Goal: Transaction & Acquisition: Obtain resource

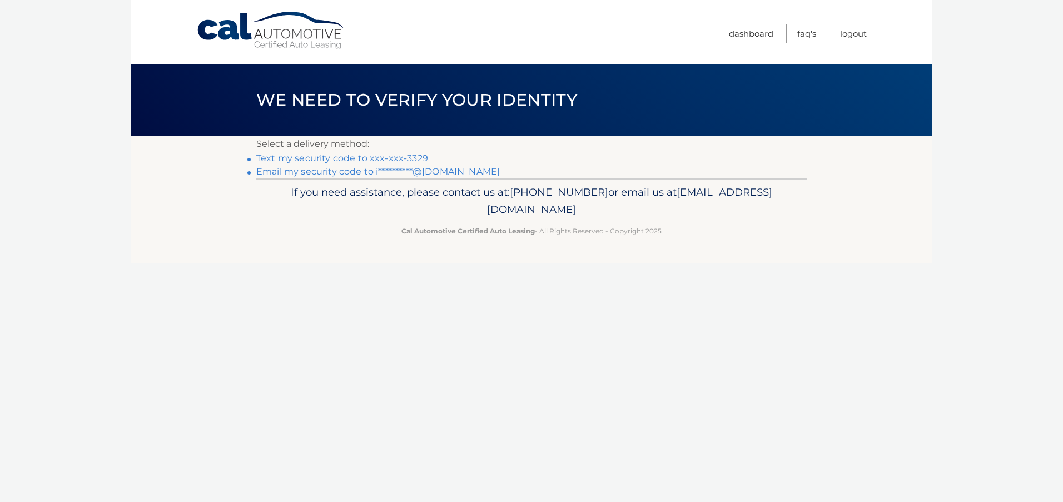
click at [406, 155] on link "Text my security code to xxx-xxx-3329" at bounding box center [342, 158] width 172 height 11
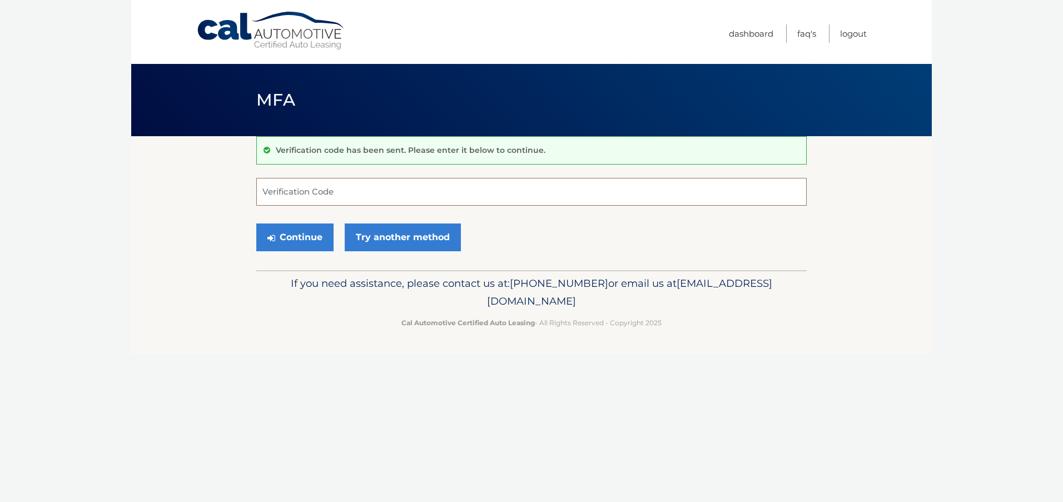
click at [370, 198] on input "Verification Code" at bounding box center [531, 192] width 550 height 28
type input "408820"
click at [304, 243] on button "Continue" at bounding box center [294, 237] width 77 height 28
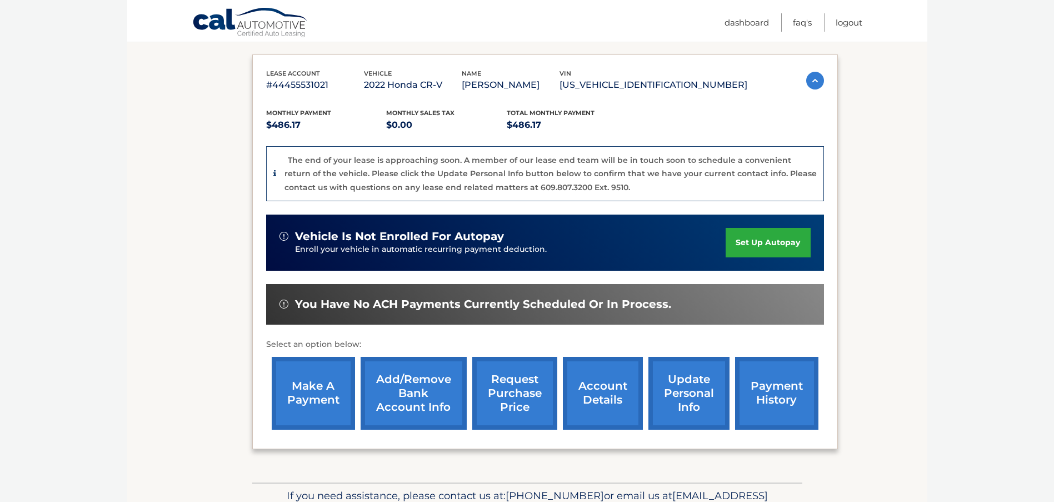
scroll to position [241, 0]
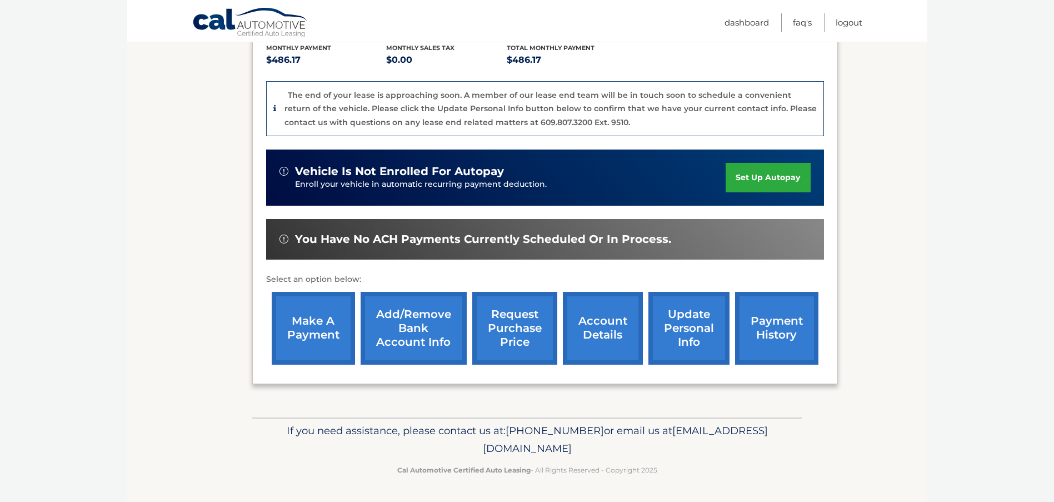
click at [317, 331] on link "make a payment" at bounding box center [313, 328] width 83 height 73
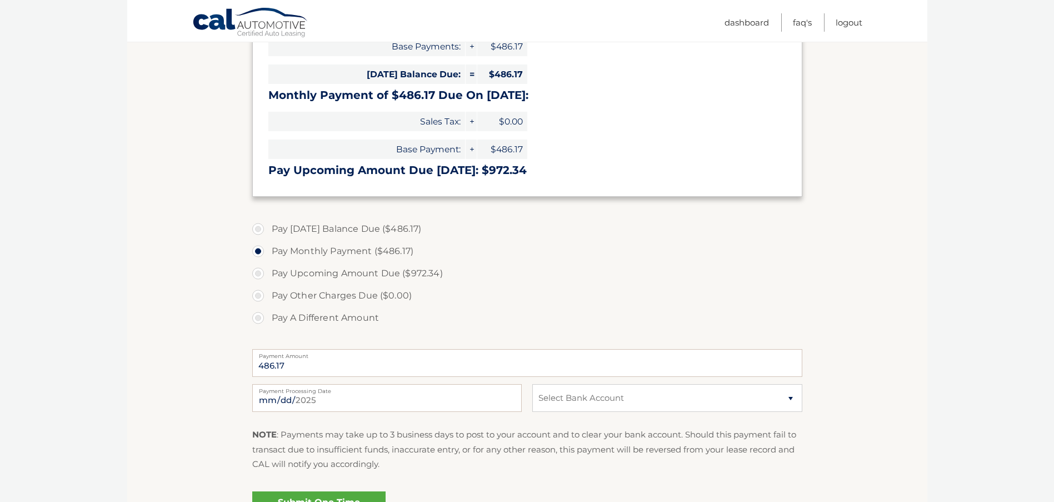
scroll to position [222, 0]
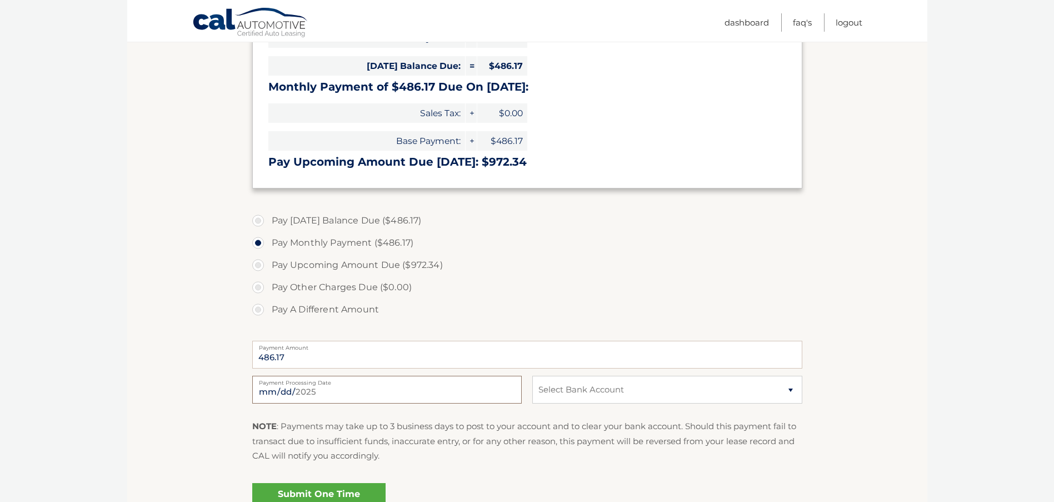
click at [322, 388] on input "2025-09-07" at bounding box center [387, 390] width 270 height 28
type input "2025-09-09"
click at [600, 388] on select "Select Bank Account Checking TD BANK NA *****1918 Checking CITIBANK NA *****257…" at bounding box center [667, 390] width 270 height 28
select select "MGJmNTY5ODgtYWYwZS00NjcwLWIzNzgtODYwMTliOTdiMjI4"
click at [532, 376] on select "Select Bank Account Checking TD BANK NA *****1918 Checking CITIBANK NA *****257…" at bounding box center [667, 390] width 270 height 28
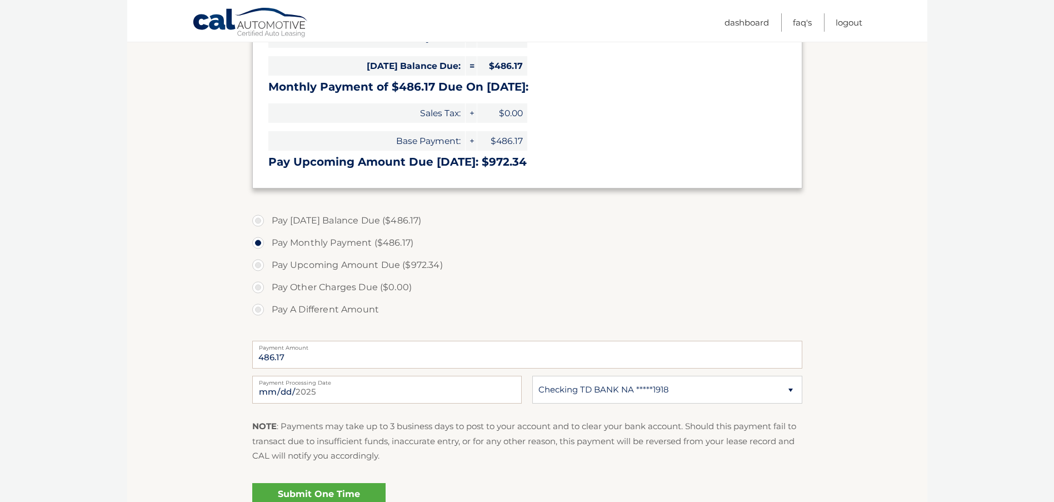
click at [615, 429] on p "NOTE : Payments may take up to 3 business days to post to your account and to c…" at bounding box center [527, 441] width 550 height 44
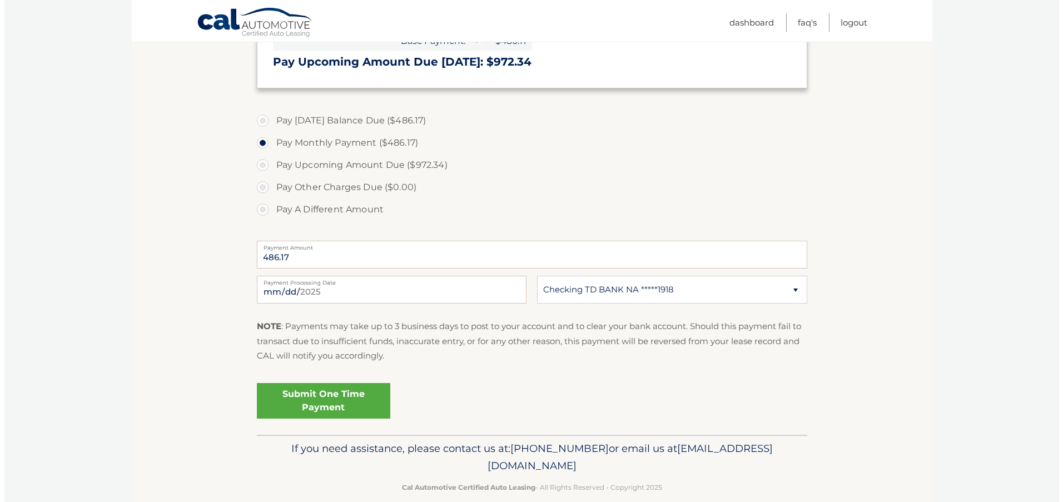
scroll to position [284, 0]
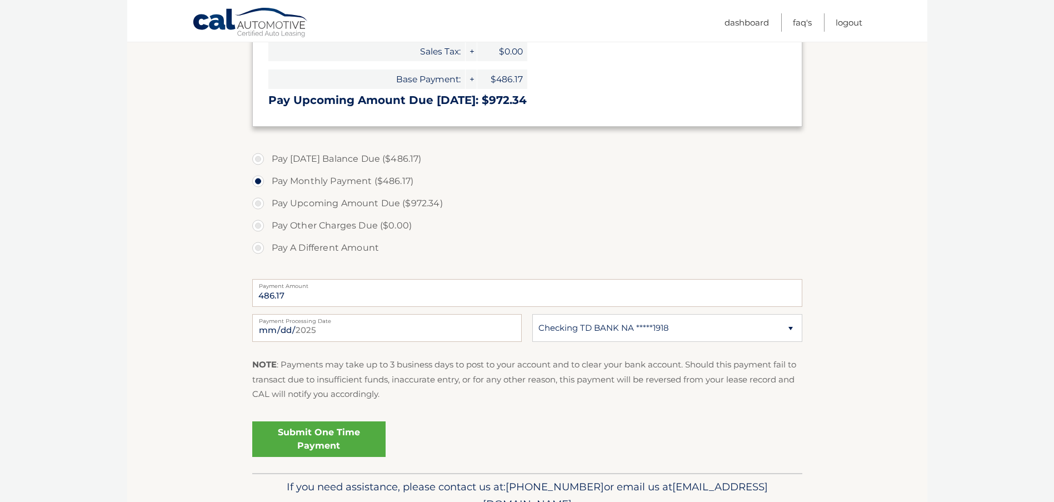
click at [317, 439] on link "Submit One Time Payment" at bounding box center [318, 439] width 133 height 36
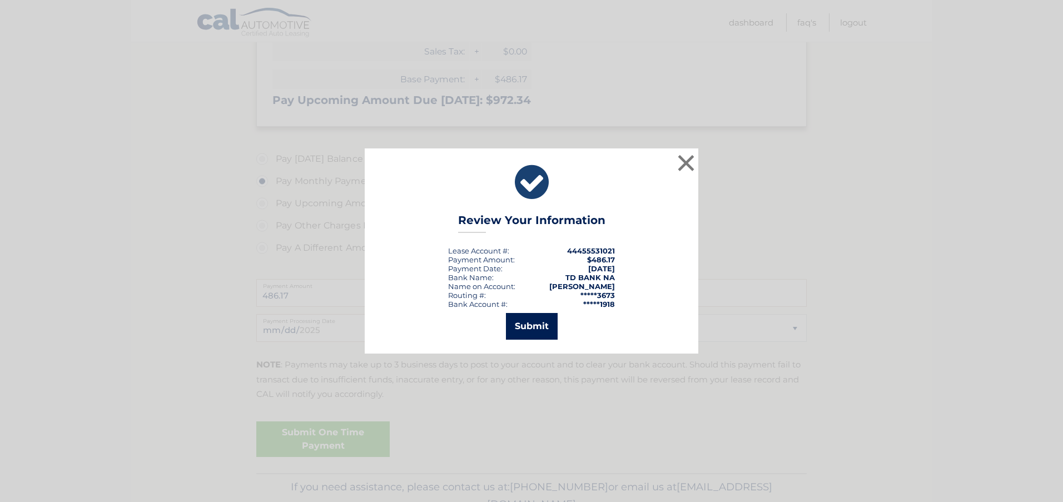
click at [523, 323] on button "Submit" at bounding box center [532, 326] width 52 height 27
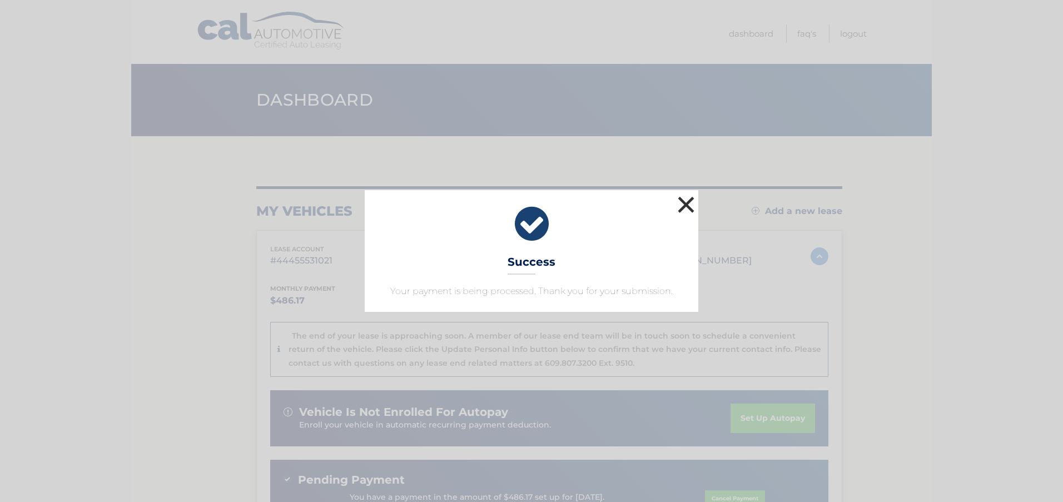
click at [684, 203] on button "×" at bounding box center [686, 204] width 22 height 22
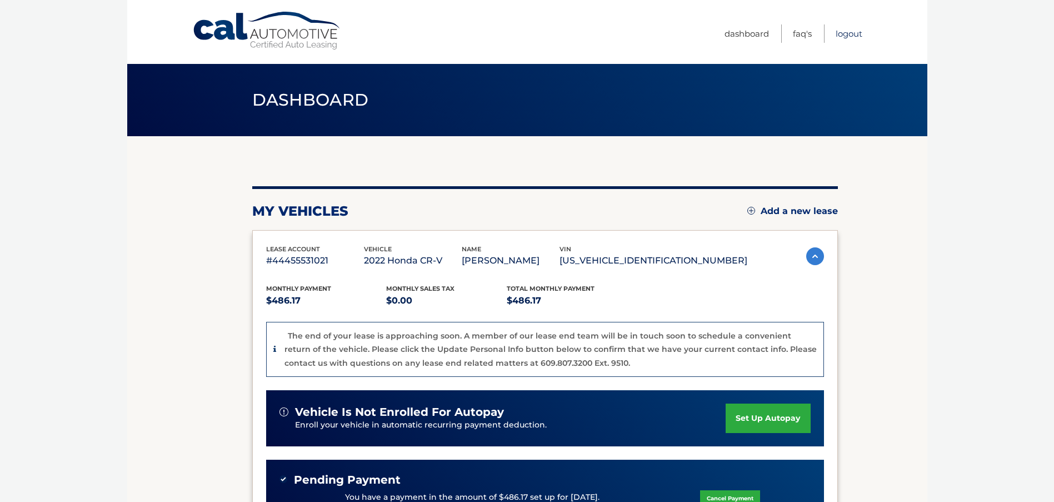
click at [846, 33] on link "Logout" at bounding box center [849, 33] width 27 height 18
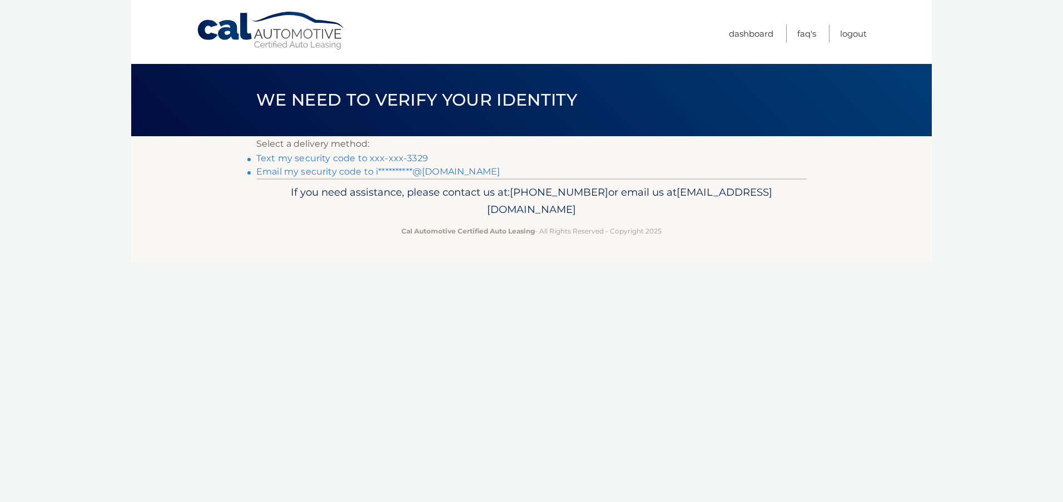
click at [336, 159] on link "Text my security code to xxx-xxx-3329" at bounding box center [342, 158] width 172 height 11
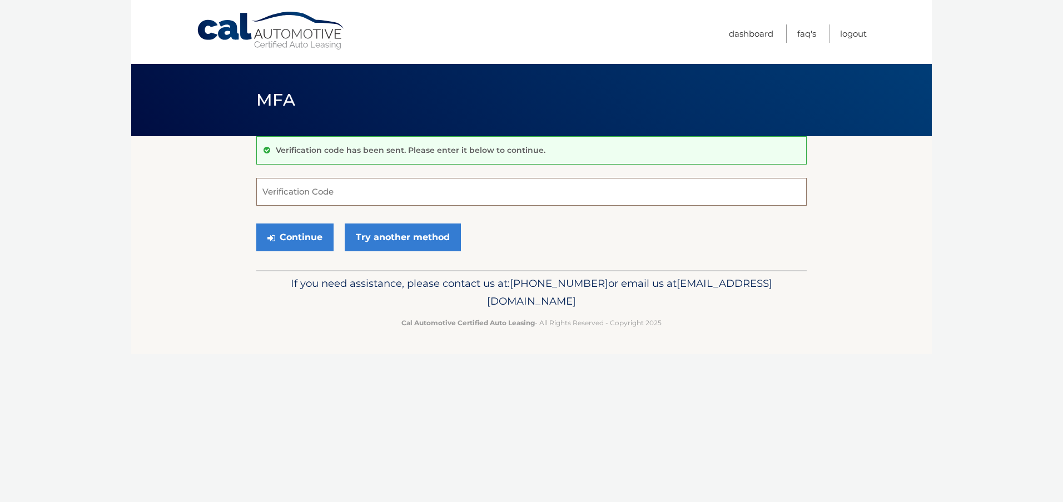
click at [312, 187] on input "Verification Code" at bounding box center [531, 192] width 550 height 28
type input "391172"
click at [285, 237] on button "Continue" at bounding box center [294, 237] width 77 height 28
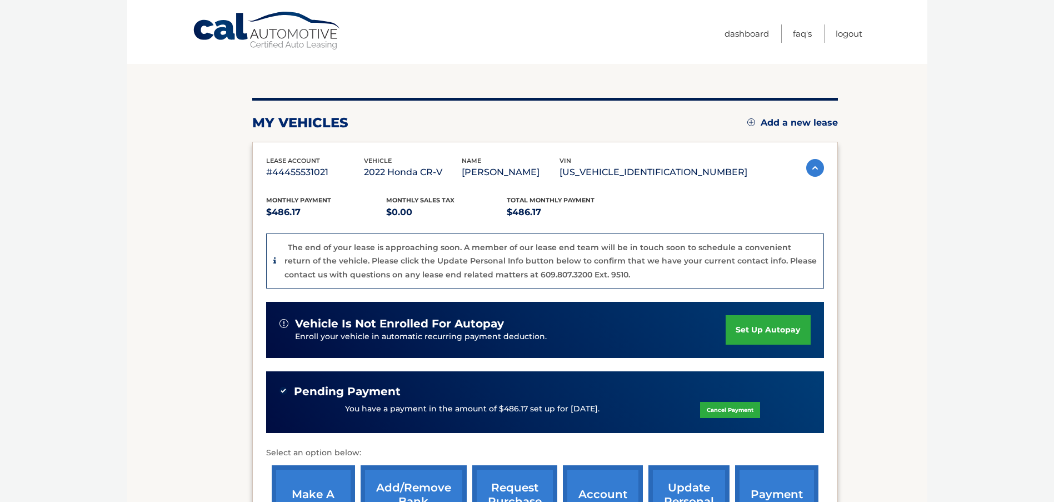
scroll to position [222, 0]
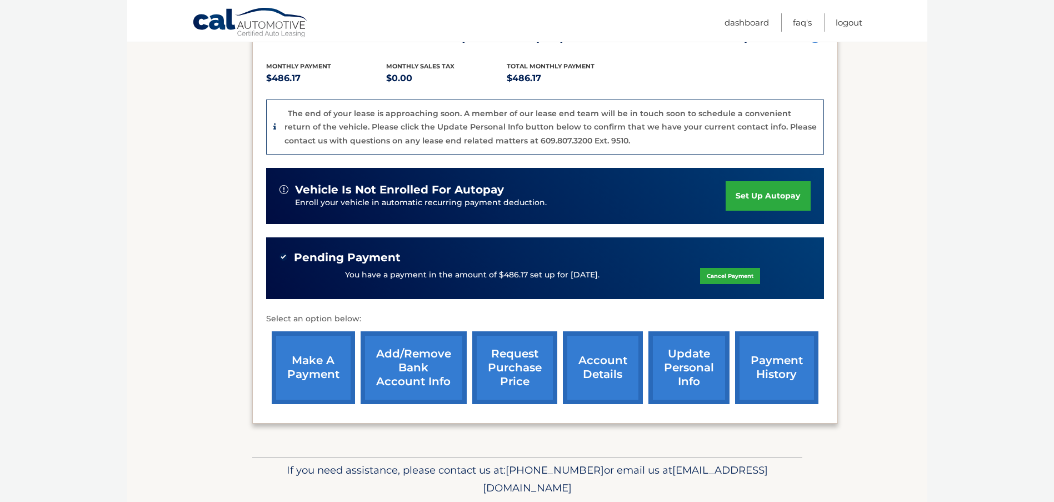
click at [515, 377] on link "request purchase price" at bounding box center [514, 367] width 85 height 73
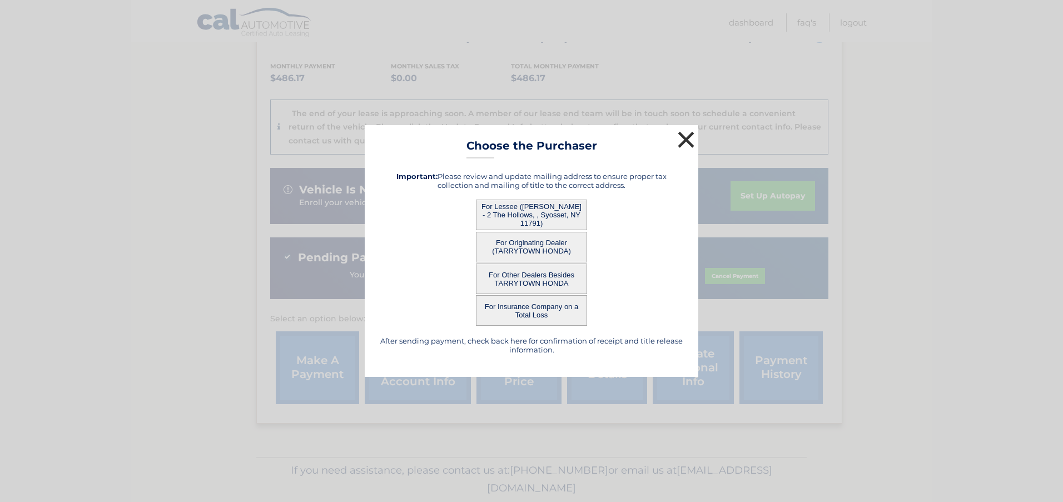
click at [689, 137] on button "×" at bounding box center [686, 139] width 22 height 22
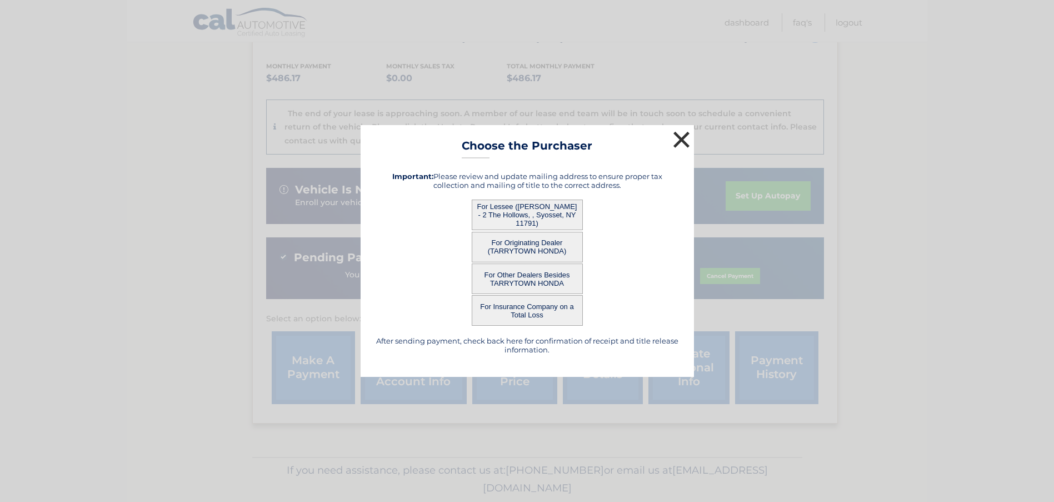
click at [689, 137] on div "The end of your lease is approaching soon. A member of our lease end team will …" at bounding box center [551, 127] width 532 height 41
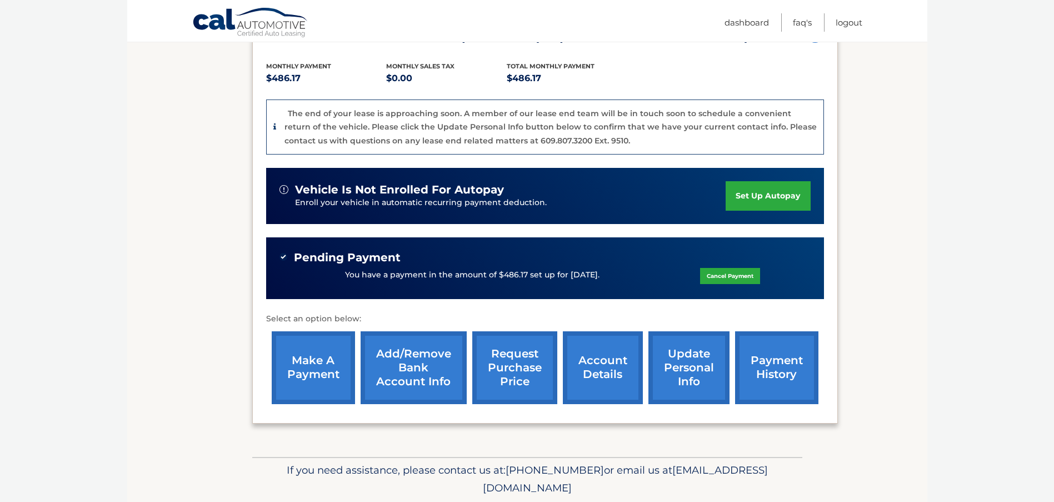
click at [605, 373] on link "account details" at bounding box center [603, 367] width 80 height 73
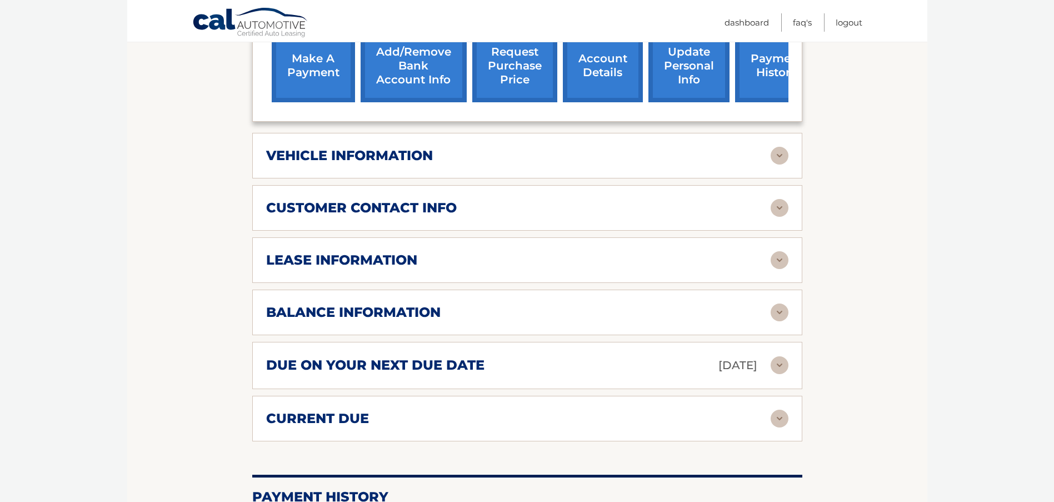
scroll to position [500, 0]
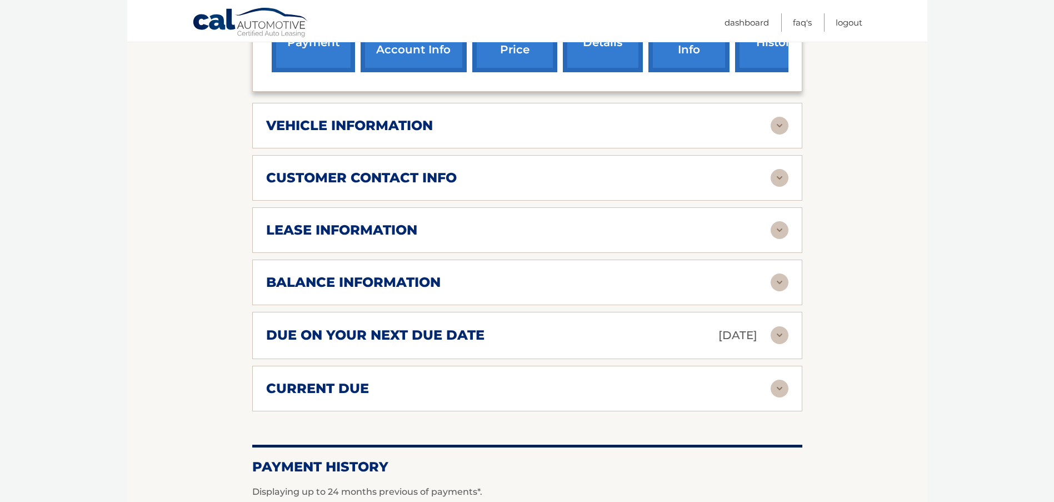
click at [776, 233] on img at bounding box center [780, 230] width 18 height 18
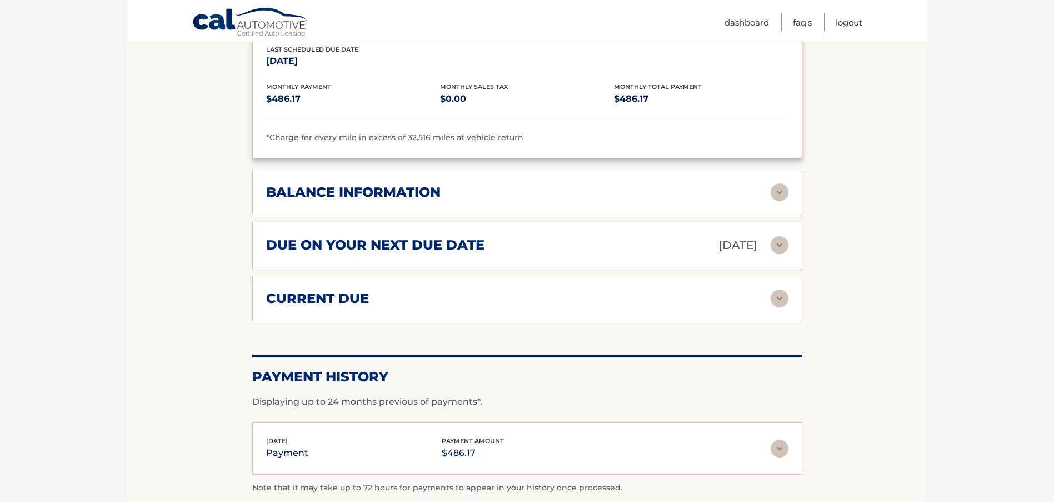
scroll to position [778, 0]
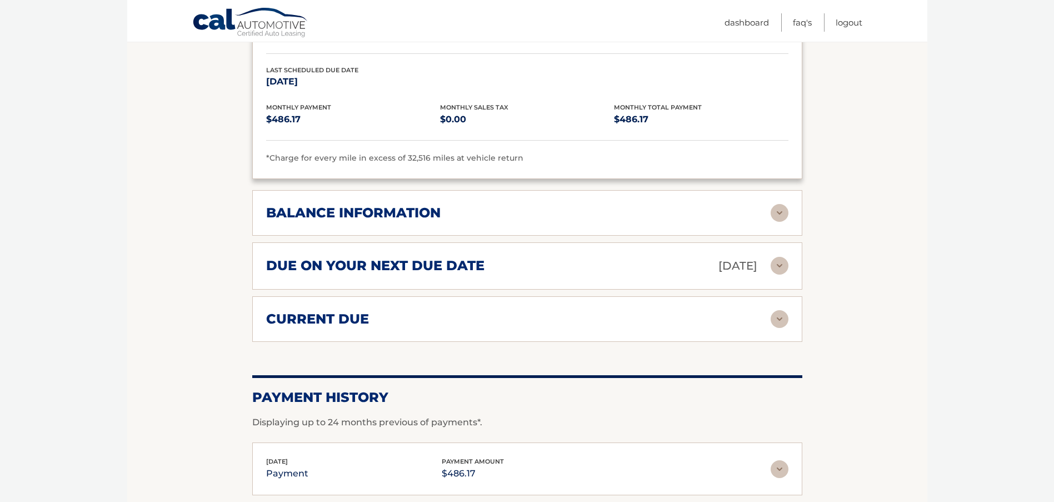
click at [783, 270] on img at bounding box center [780, 266] width 18 height 18
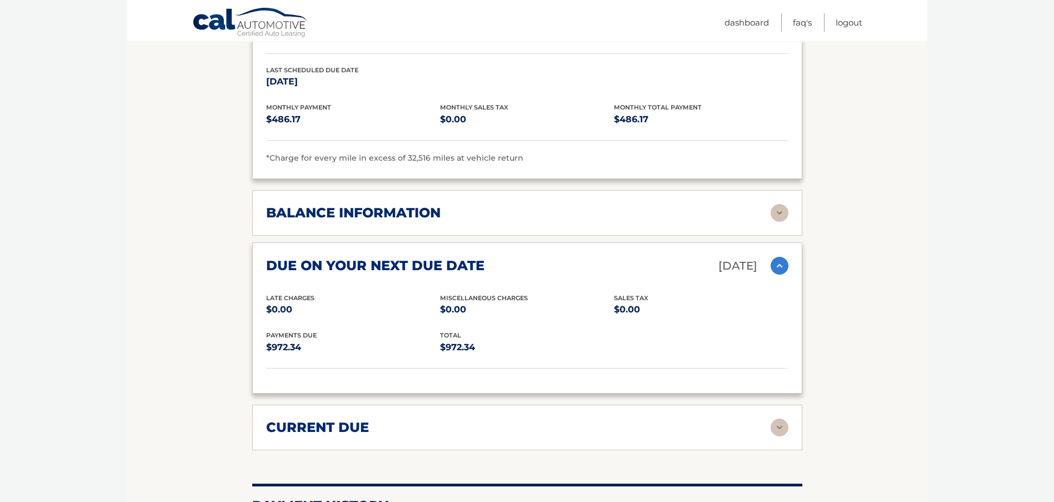
click at [361, 217] on h2 "balance information" at bounding box center [353, 213] width 175 height 17
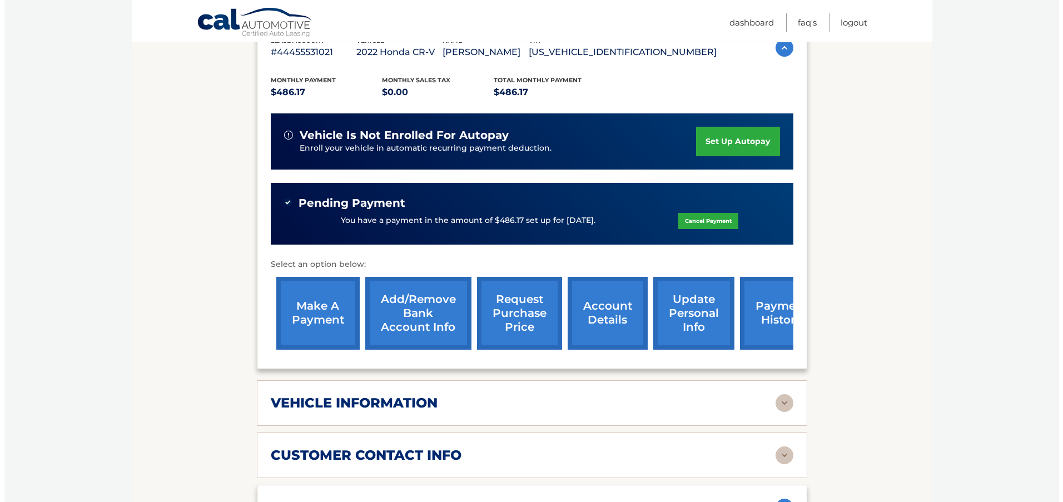
scroll to position [222, 0]
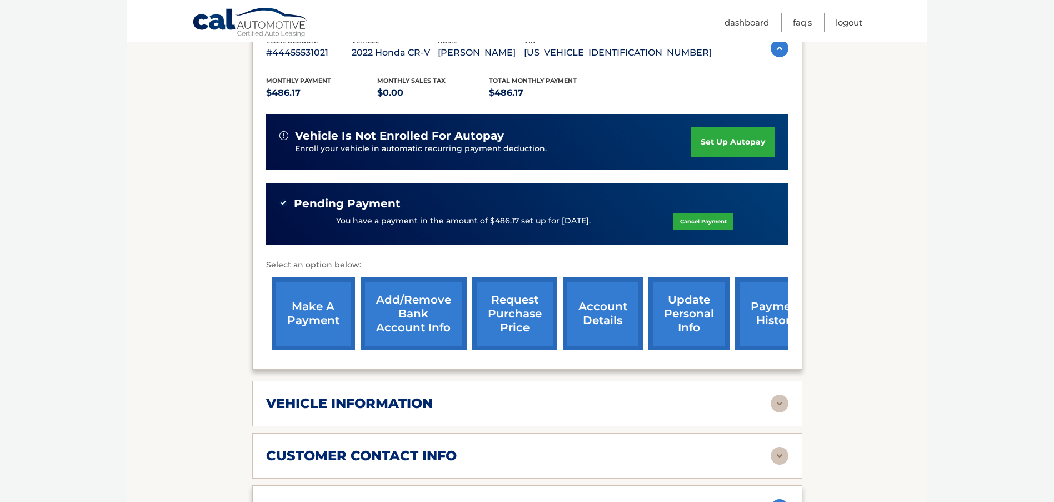
click at [520, 326] on link "request purchase price" at bounding box center [514, 313] width 85 height 73
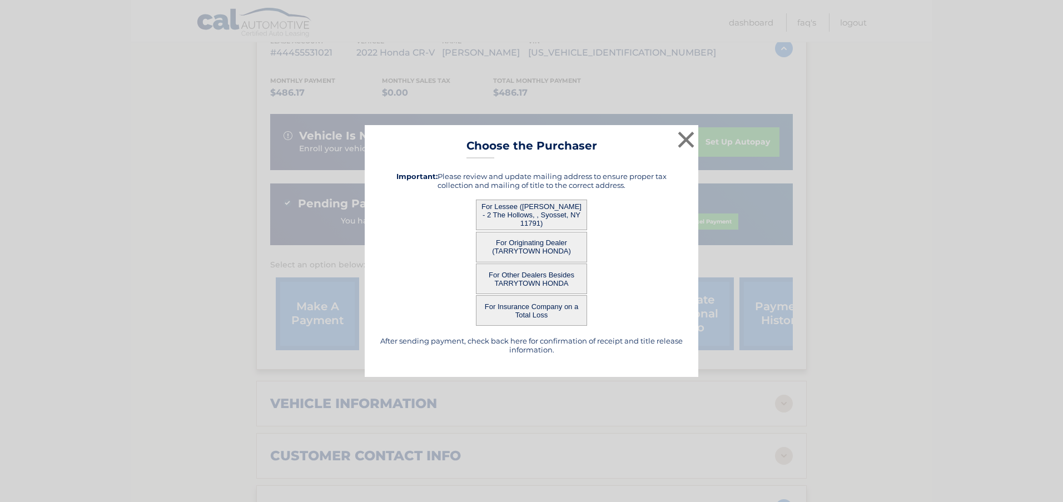
click at [532, 212] on button "For Lessee ([PERSON_NAME] - 2 The Hollows, , Syosset, NY 11791)" at bounding box center [531, 215] width 111 height 31
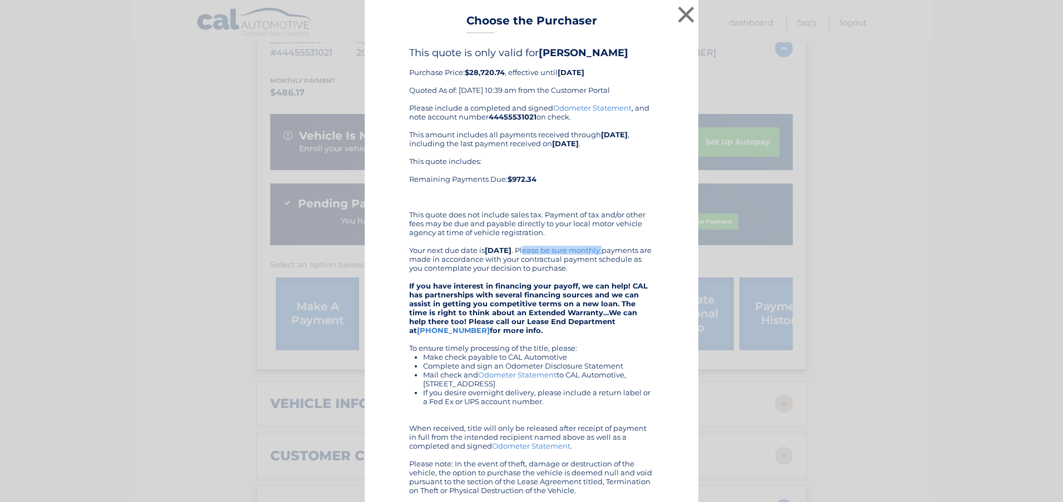
drag, startPoint x: 537, startPoint y: 248, endPoint x: 199, endPoint y: 258, distance: 338.1
click at [201, 258] on div "× Choose the Purchaser Go back to menu After sending payment, check back here f…" at bounding box center [531, 296] width 1054 height 592
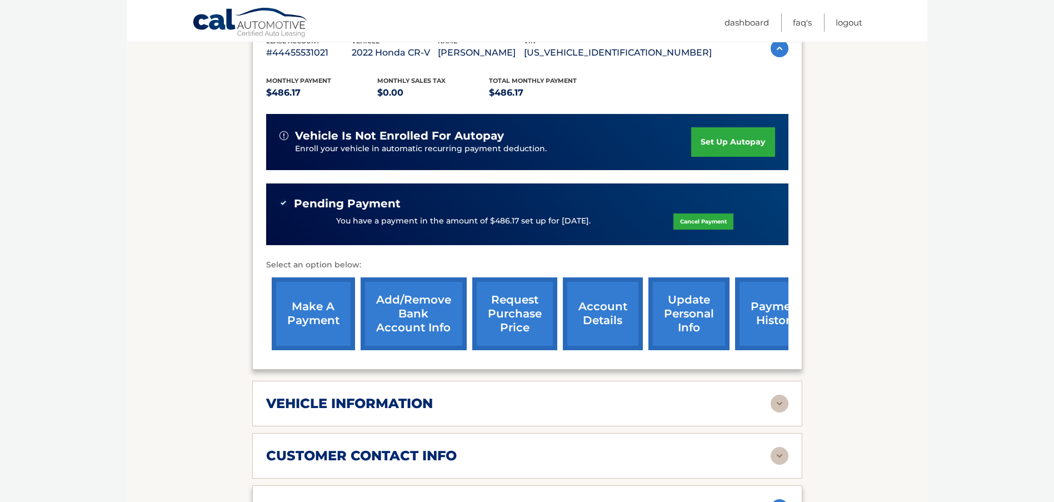
click at [515, 321] on link "request purchase price" at bounding box center [514, 313] width 85 height 73
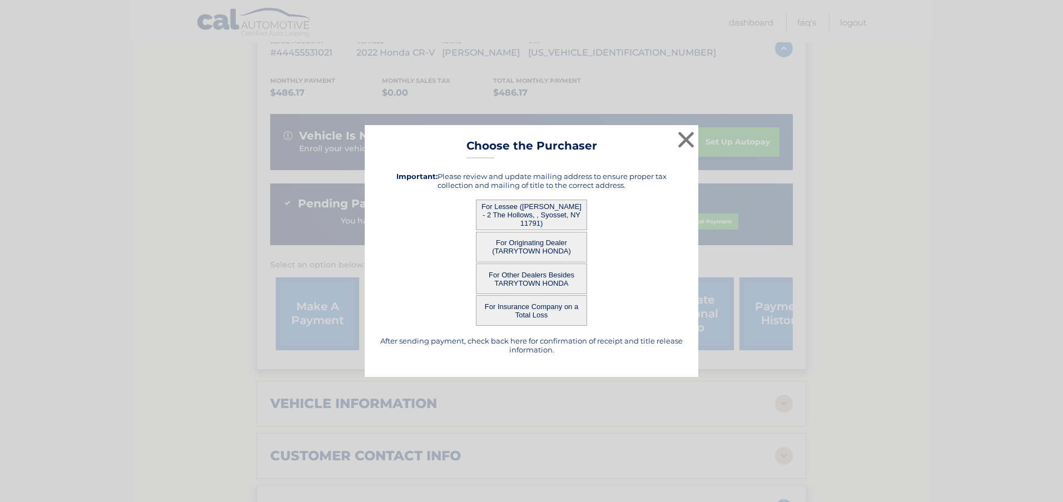
click at [525, 209] on button "For Lessee ([PERSON_NAME] - 2 The Hollows, , Syosset, NY 11791)" at bounding box center [531, 215] width 111 height 31
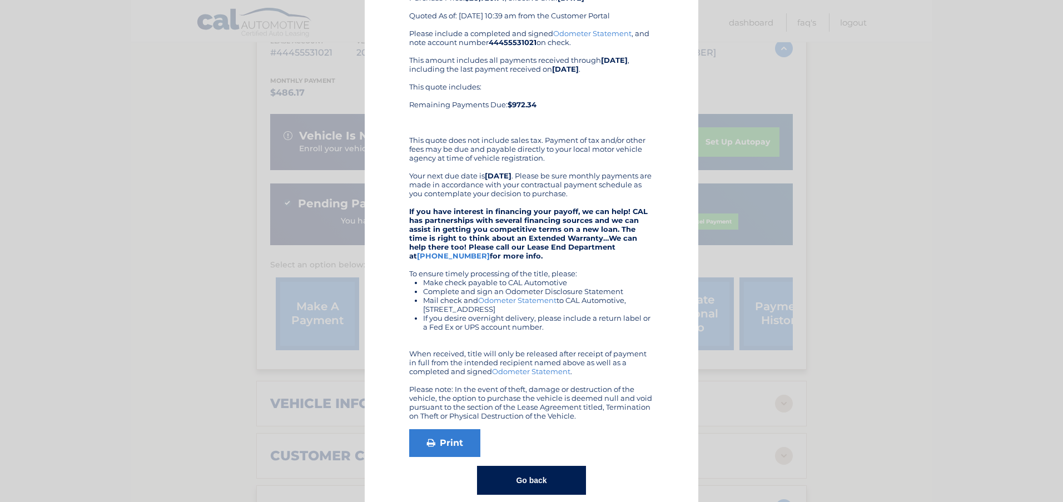
scroll to position [90, 0]
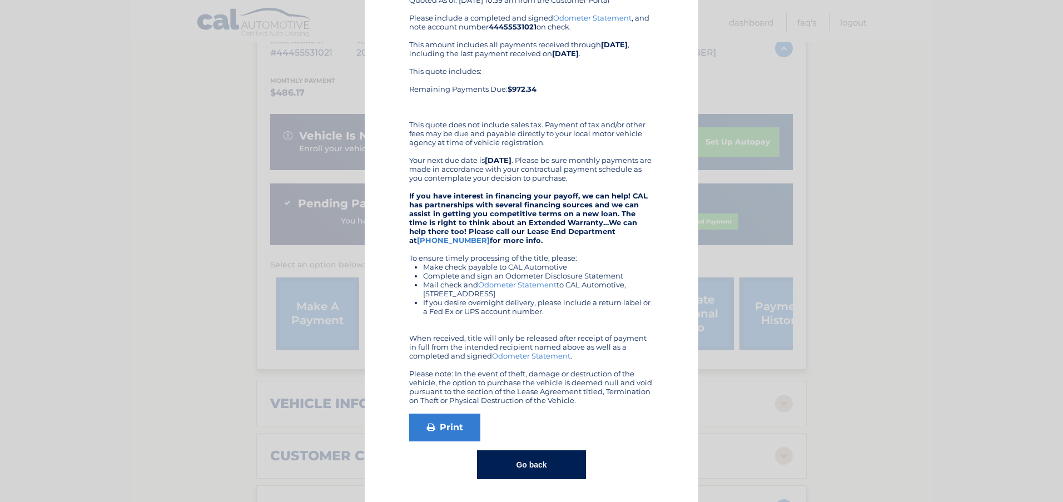
click at [522, 459] on button "Go back" at bounding box center [531, 464] width 108 height 29
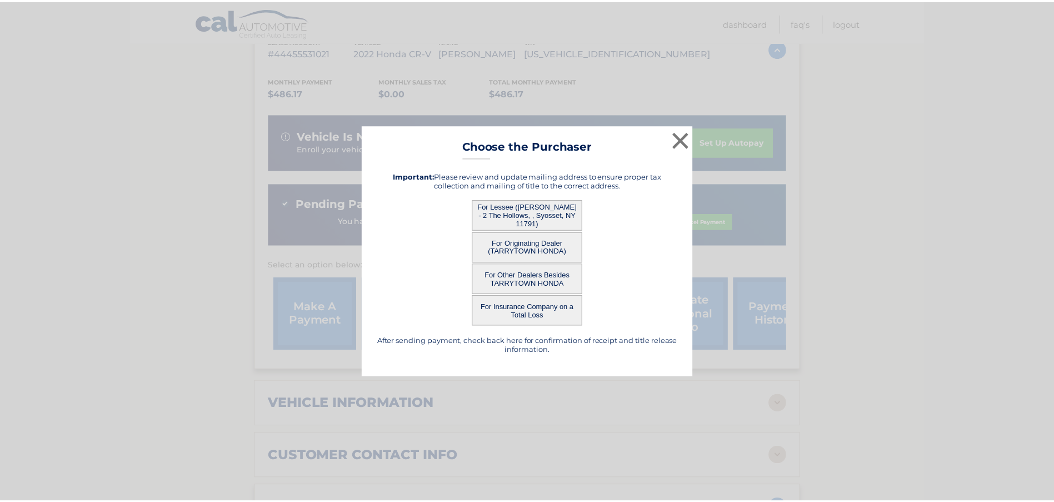
scroll to position [0, 0]
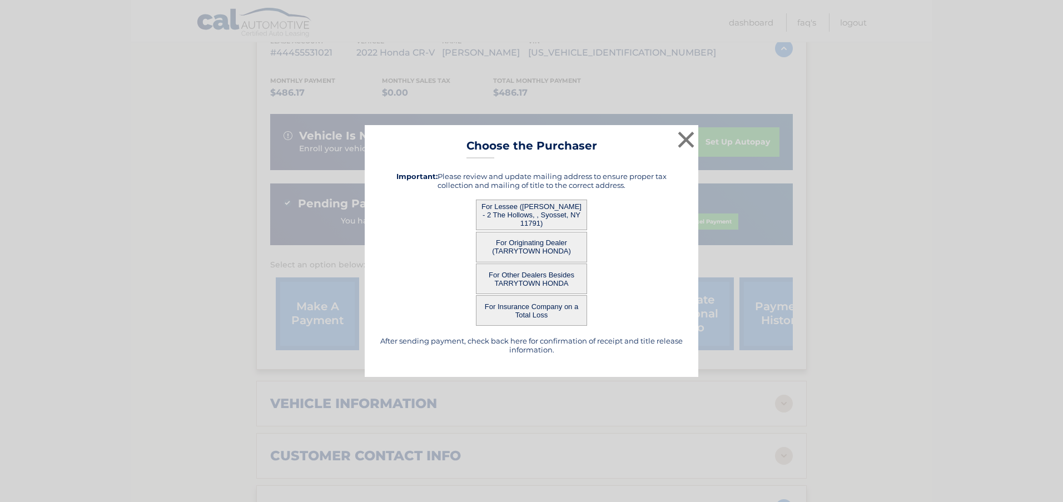
click at [533, 245] on button "For Originating Dealer (TARRYTOWN HONDA)" at bounding box center [531, 247] width 111 height 31
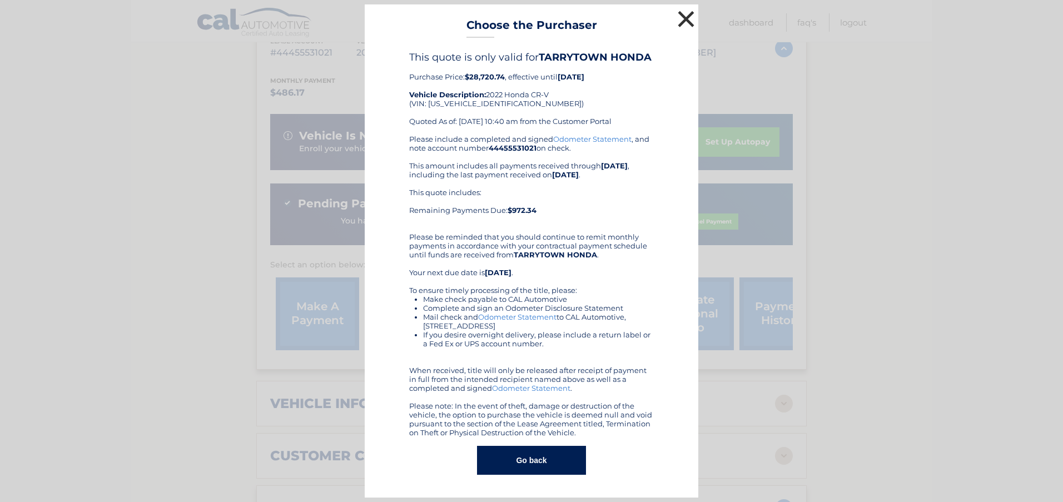
click at [688, 22] on button "×" at bounding box center [686, 19] width 22 height 22
